Goal: Task Accomplishment & Management: Manage account settings

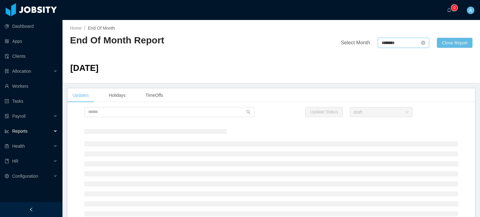
click at [390, 43] on input "********" at bounding box center [403, 43] width 51 height 10
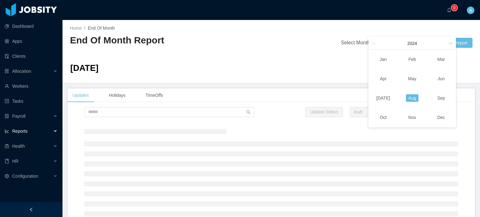
click at [451, 43] on link at bounding box center [449, 43] width 8 height 12
click at [414, 97] on link "Aug" at bounding box center [412, 98] width 13 height 8
type input "********"
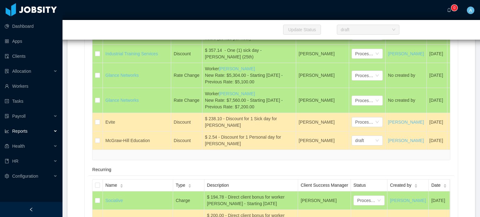
scroll to position [3532, 0]
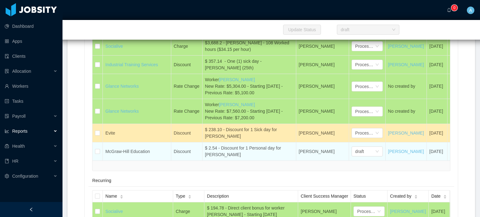
click at [224, 145] on div "$ 2.54 - Discount for 1 Personal day for Julio Avila" at bounding box center [249, 151] width 88 height 13
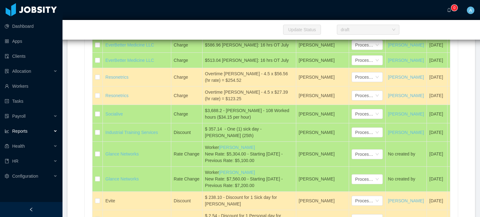
scroll to position [3407, 0]
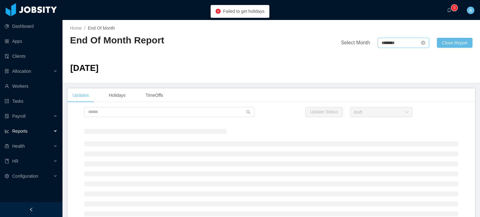
click at [391, 47] on input "********" at bounding box center [403, 43] width 51 height 10
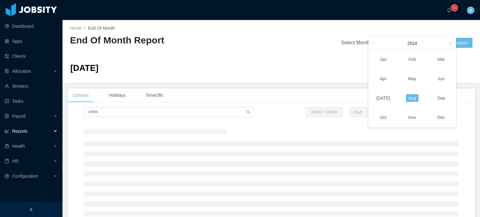
click at [449, 43] on link at bounding box center [449, 43] width 8 height 12
click at [413, 97] on link "Aug" at bounding box center [412, 98] width 13 height 8
type input "********"
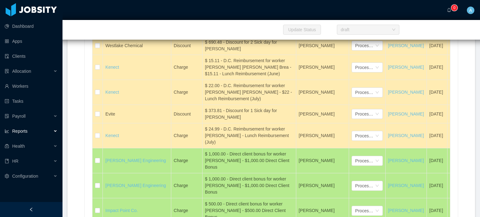
scroll to position [2719, 0]
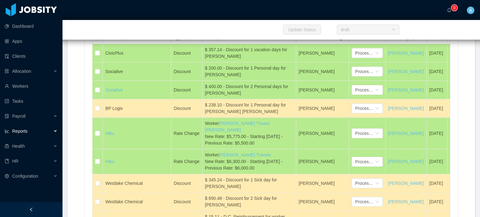
click at [345, 28] on div "This Month" at bounding box center [271, 23] width 358 height 12
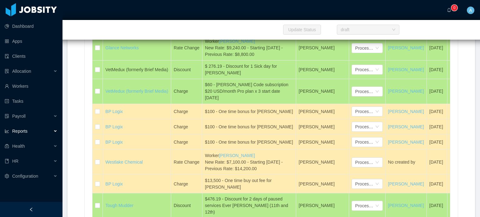
scroll to position [3563, 0]
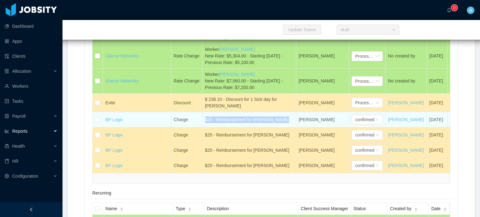
drag, startPoint x: 277, startPoint y: 108, endPoint x: 204, endPoint y: 108, distance: 72.2
click at [205, 117] on div "$25 - Reinbursement for [PERSON_NAME]" at bounding box center [249, 120] width 88 height 7
click at [367, 115] on div "confirmed" at bounding box center [364, 119] width 19 height 9
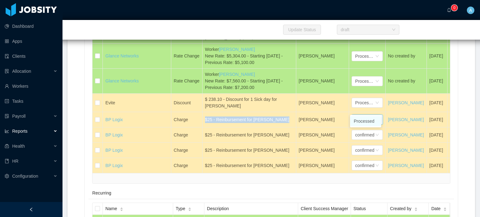
click at [364, 121] on li "Processed" at bounding box center [365, 121] width 31 height 10
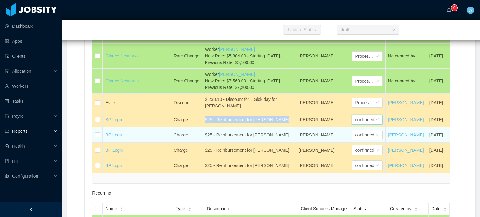
click at [250, 132] on div "$25 - Reinbursement for [PERSON_NAME]" at bounding box center [249, 135] width 88 height 7
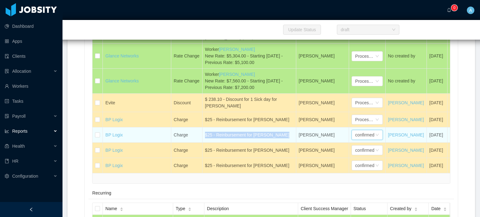
click at [364, 130] on div "confirmed" at bounding box center [364, 134] width 19 height 9
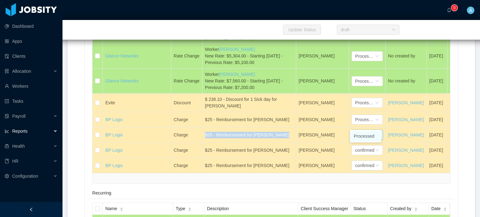
click at [370, 136] on li "Processed" at bounding box center [365, 136] width 31 height 10
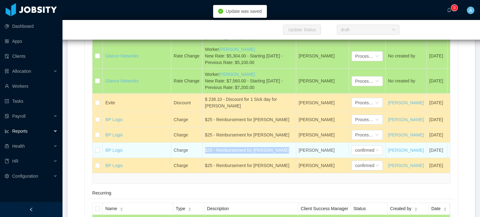
drag, startPoint x: 255, startPoint y: 138, endPoint x: 205, endPoint y: 140, distance: 50.0
click at [205, 147] on div "$25 - Reinbursement for [PERSON_NAME]" at bounding box center [249, 150] width 88 height 7
click at [365, 146] on div "confirmed" at bounding box center [364, 150] width 19 height 9
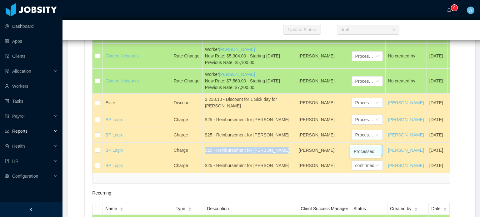
click at [365, 150] on li "Processed" at bounding box center [365, 152] width 31 height 10
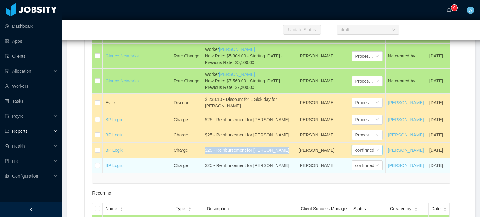
click at [265, 163] on div "$25 - Reinbursement for [PERSON_NAME]" at bounding box center [249, 166] width 88 height 7
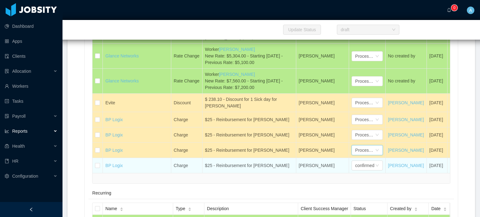
click at [265, 163] on div "$25 - Reinbursement for [PERSON_NAME]" at bounding box center [249, 166] width 88 height 7
click at [369, 161] on div "confirmed" at bounding box center [364, 165] width 19 height 9
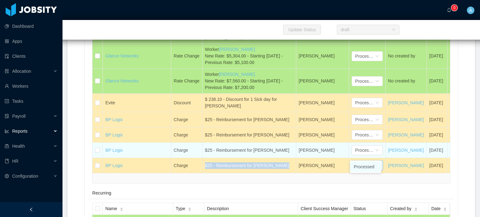
click at [363, 167] on li "Processed" at bounding box center [365, 167] width 31 height 10
